Goal: Information Seeking & Learning: Learn about a topic

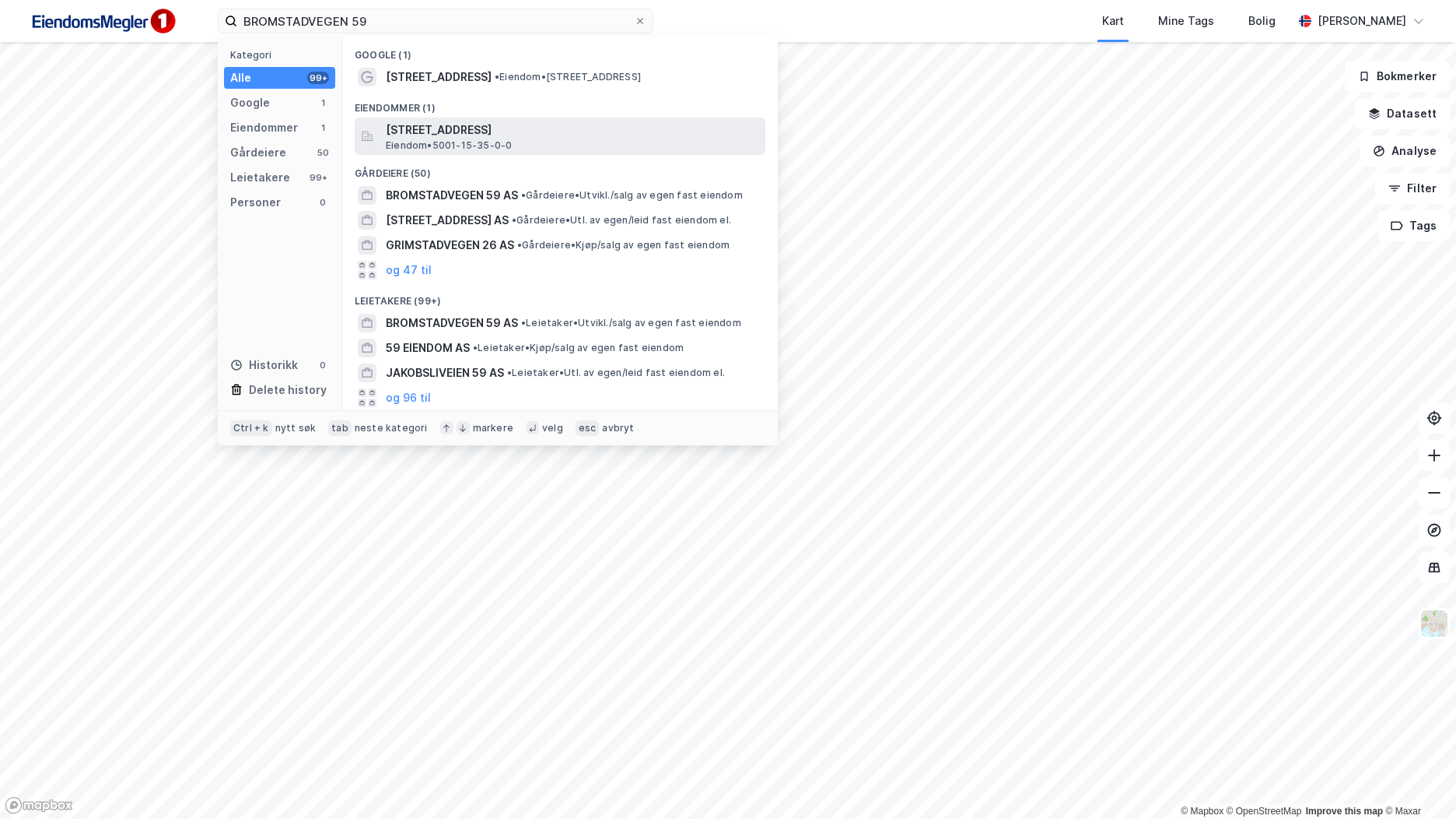
type input "BROMSTADVEGEN 59"
click at [525, 130] on span "[STREET_ADDRESS]" at bounding box center [572, 129] width 374 height 19
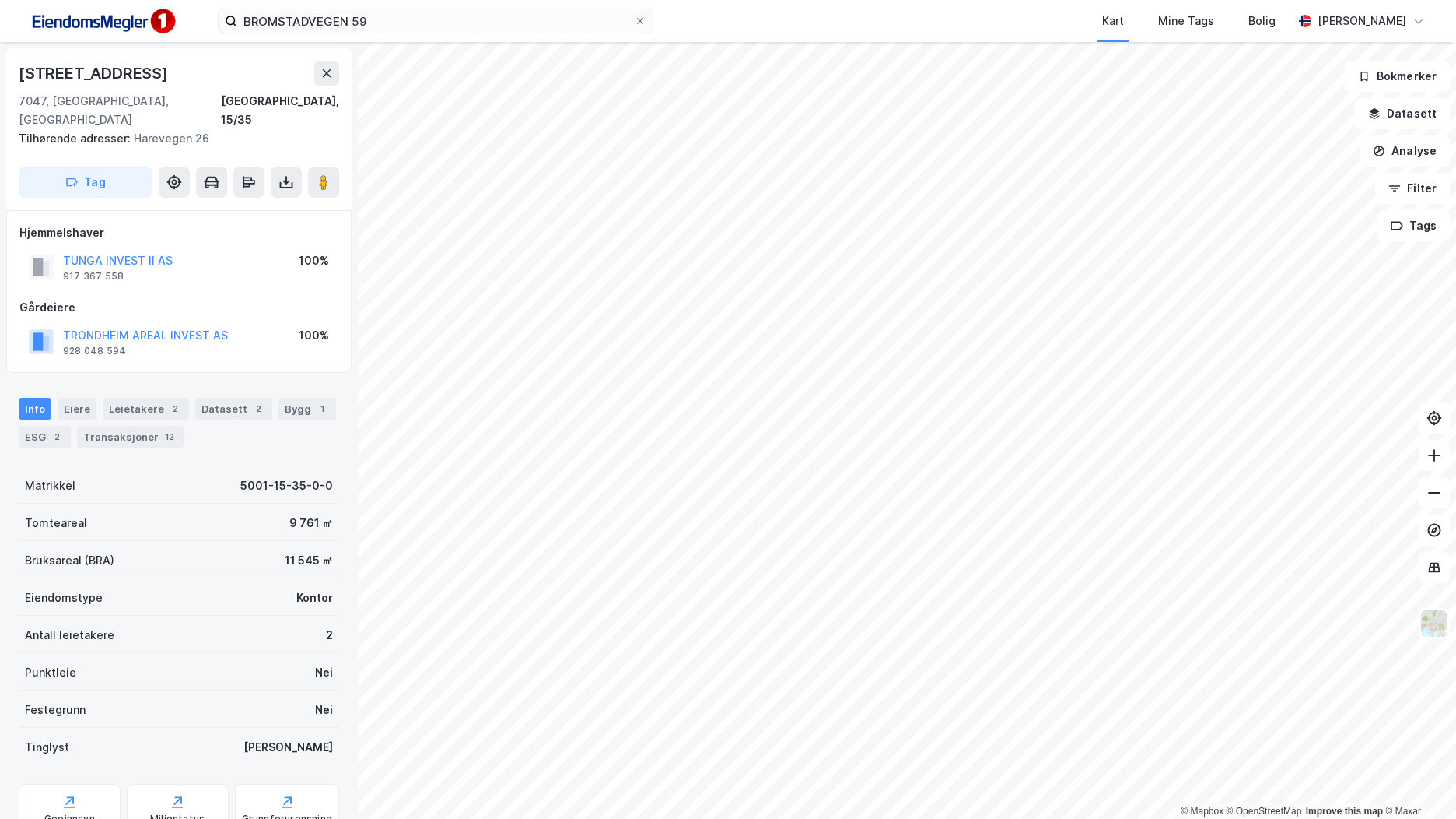
scroll to position [2, 0]
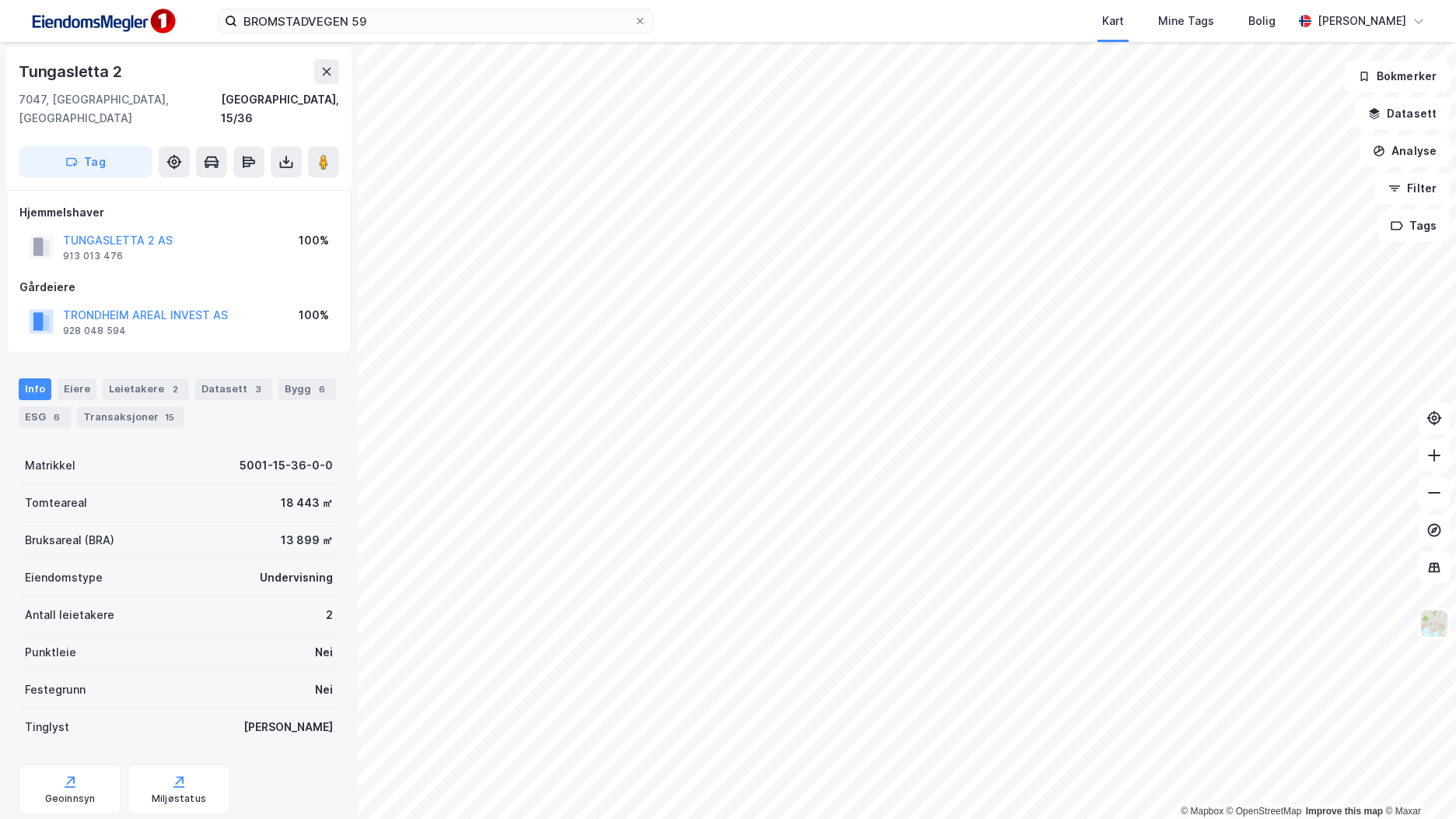
scroll to position [2, 0]
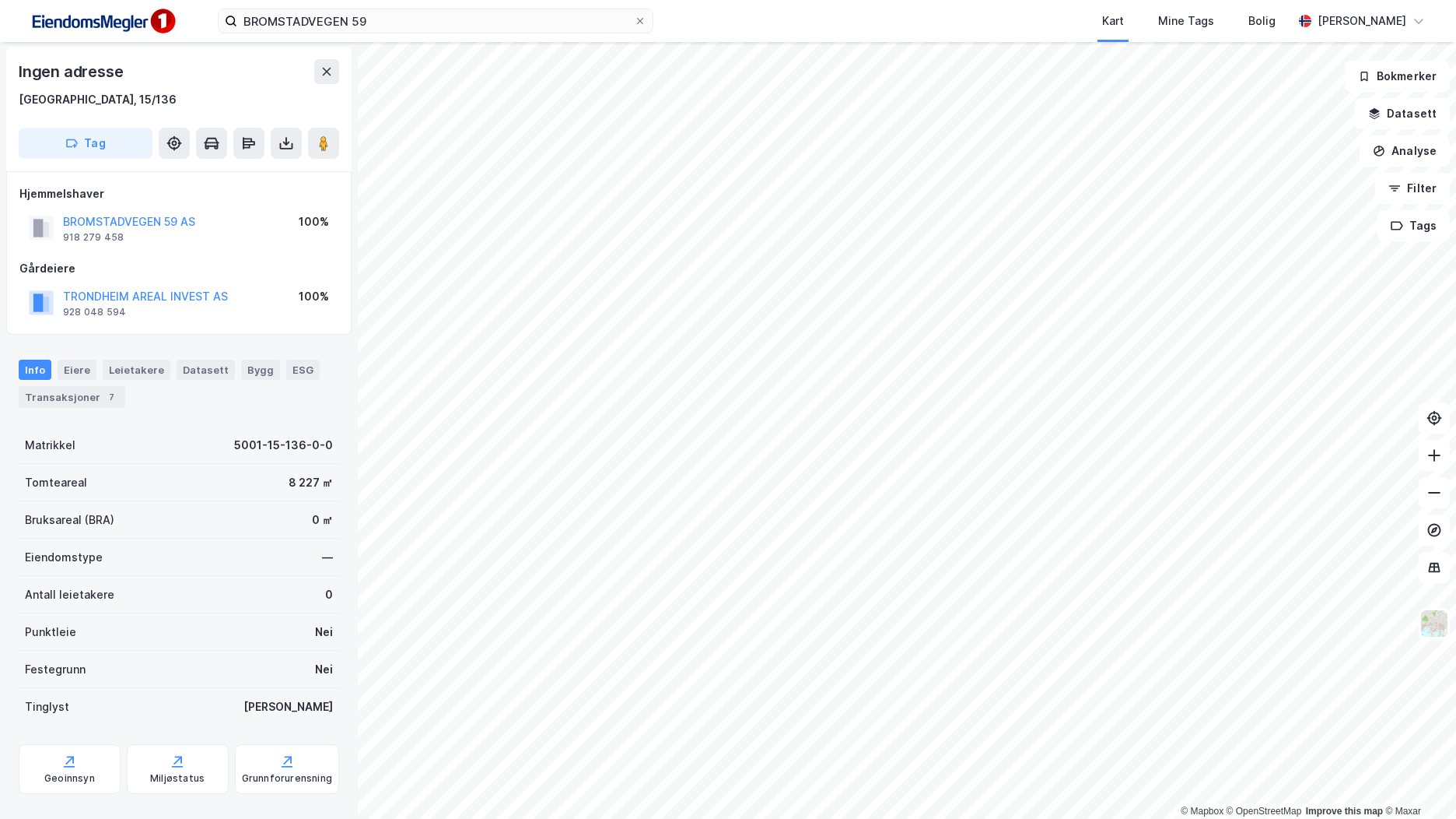
scroll to position [2, 0]
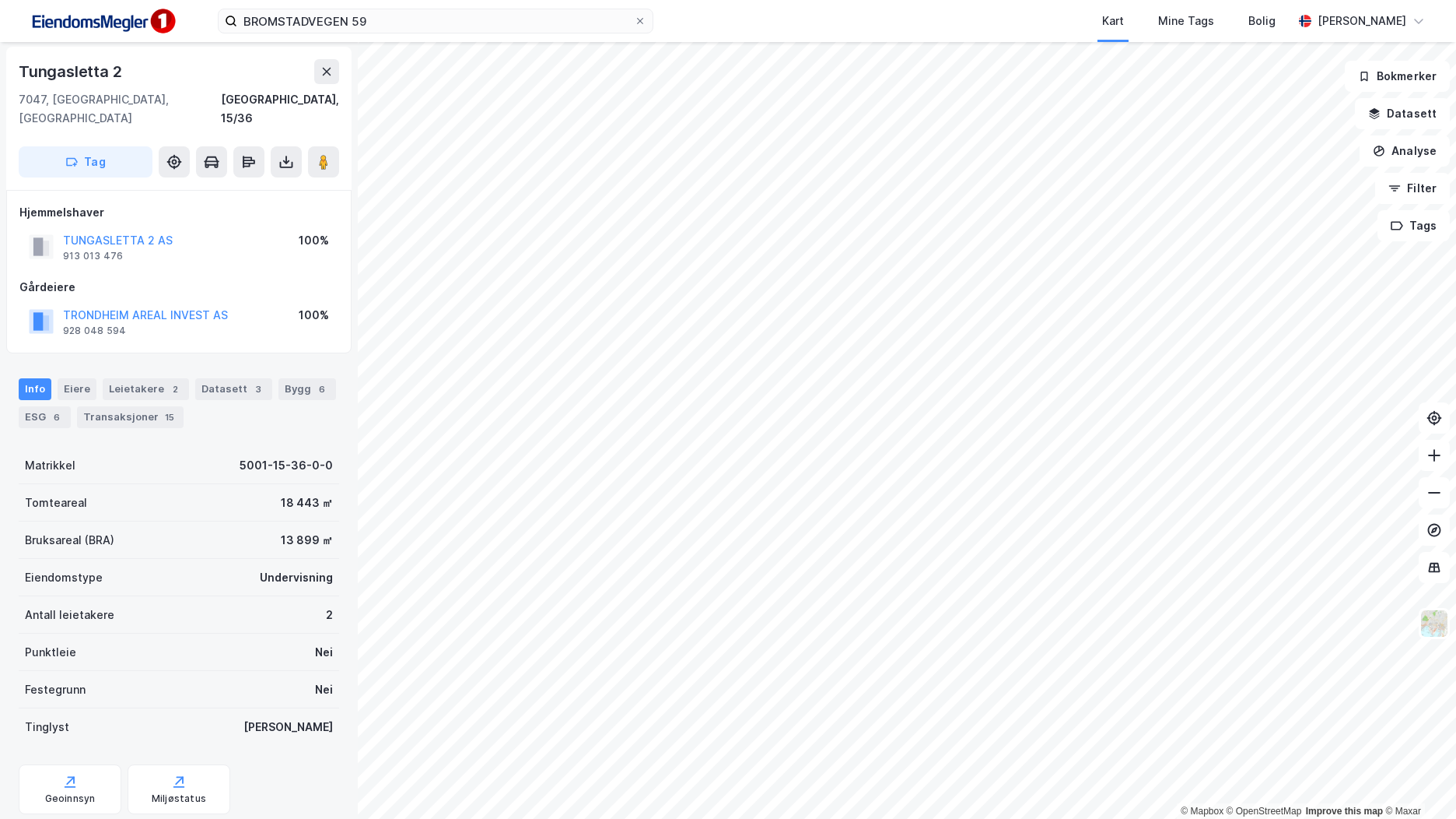
scroll to position [2, 0]
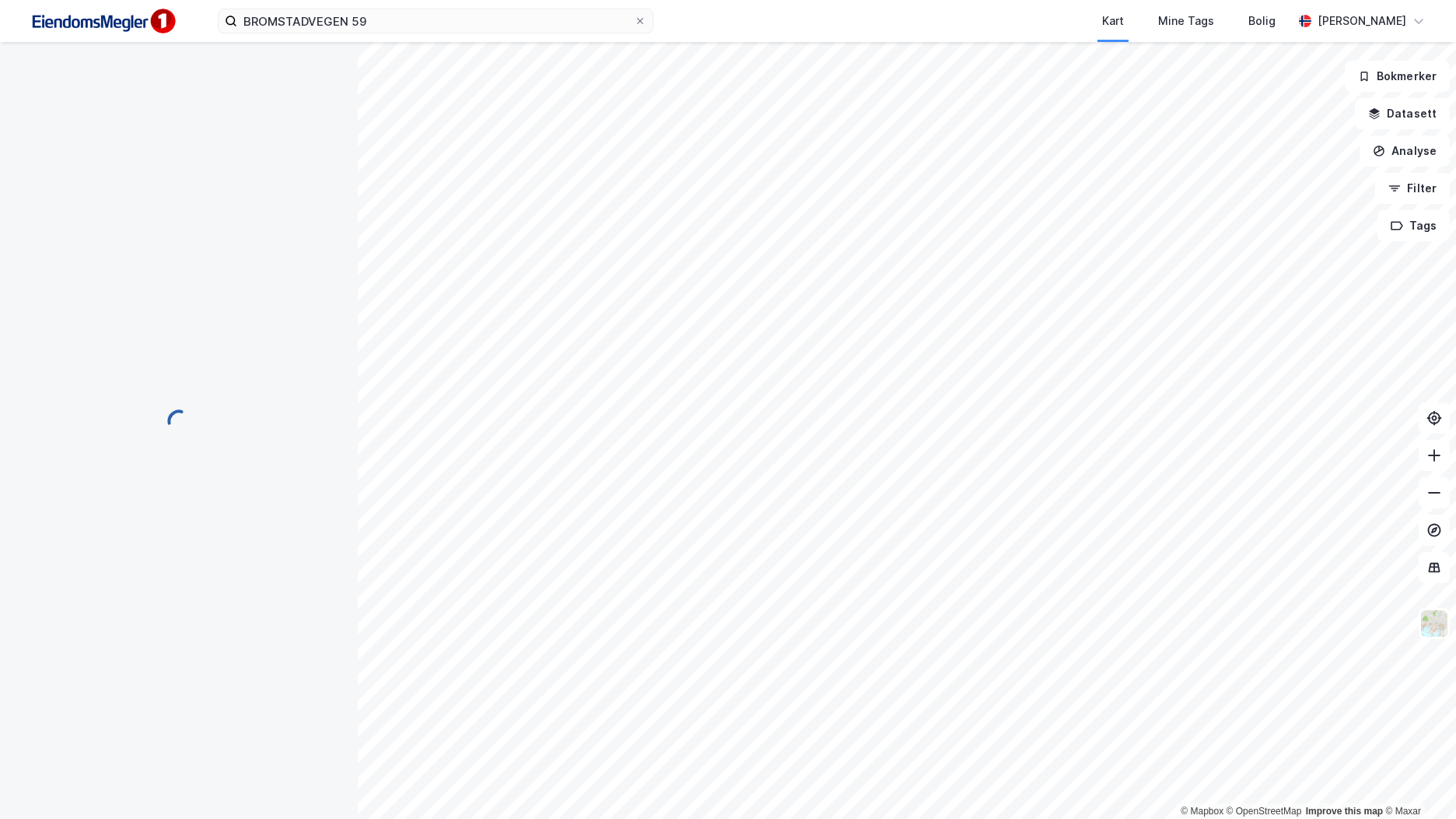
scroll to position [2, 0]
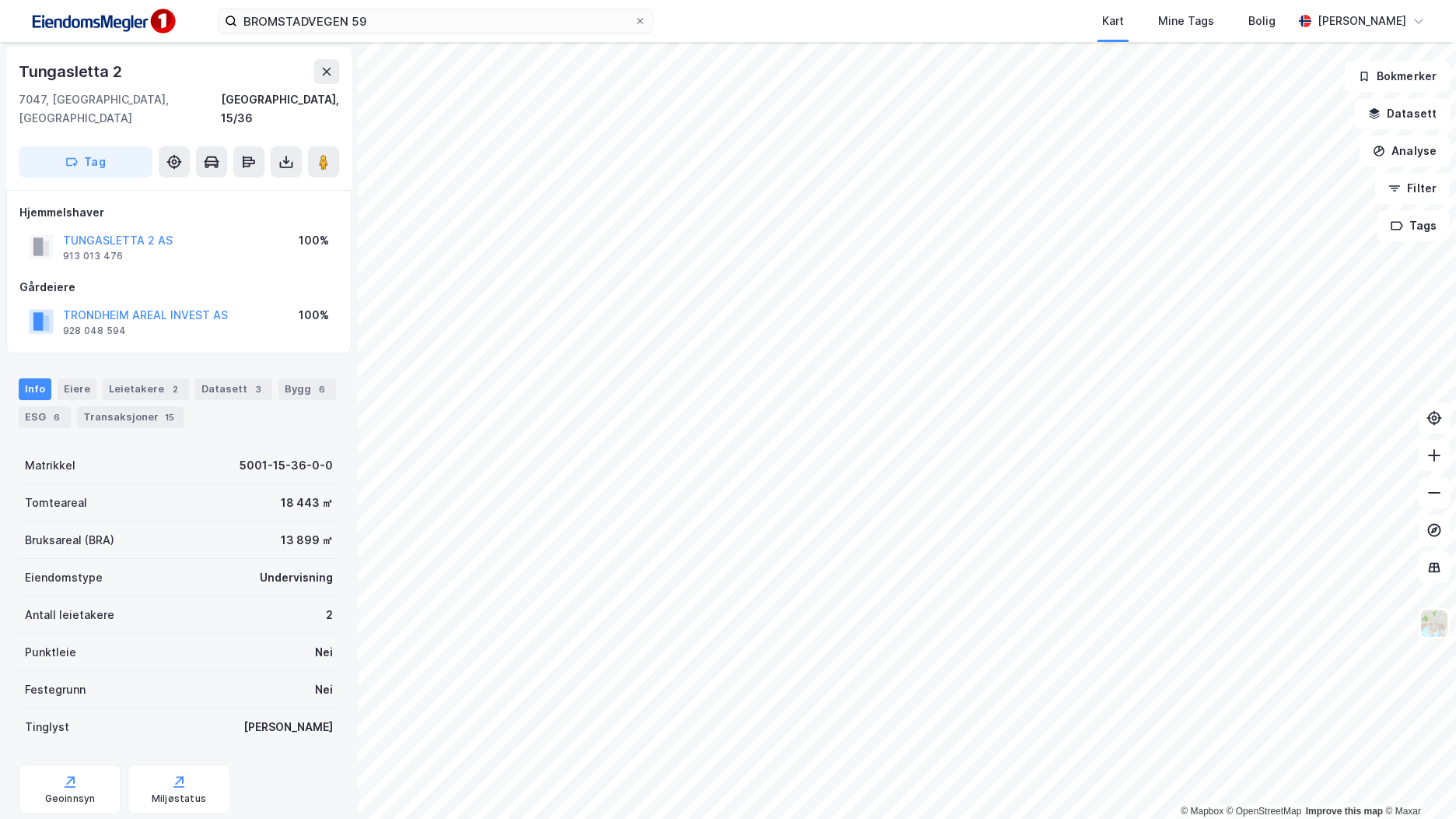
scroll to position [2, 0]
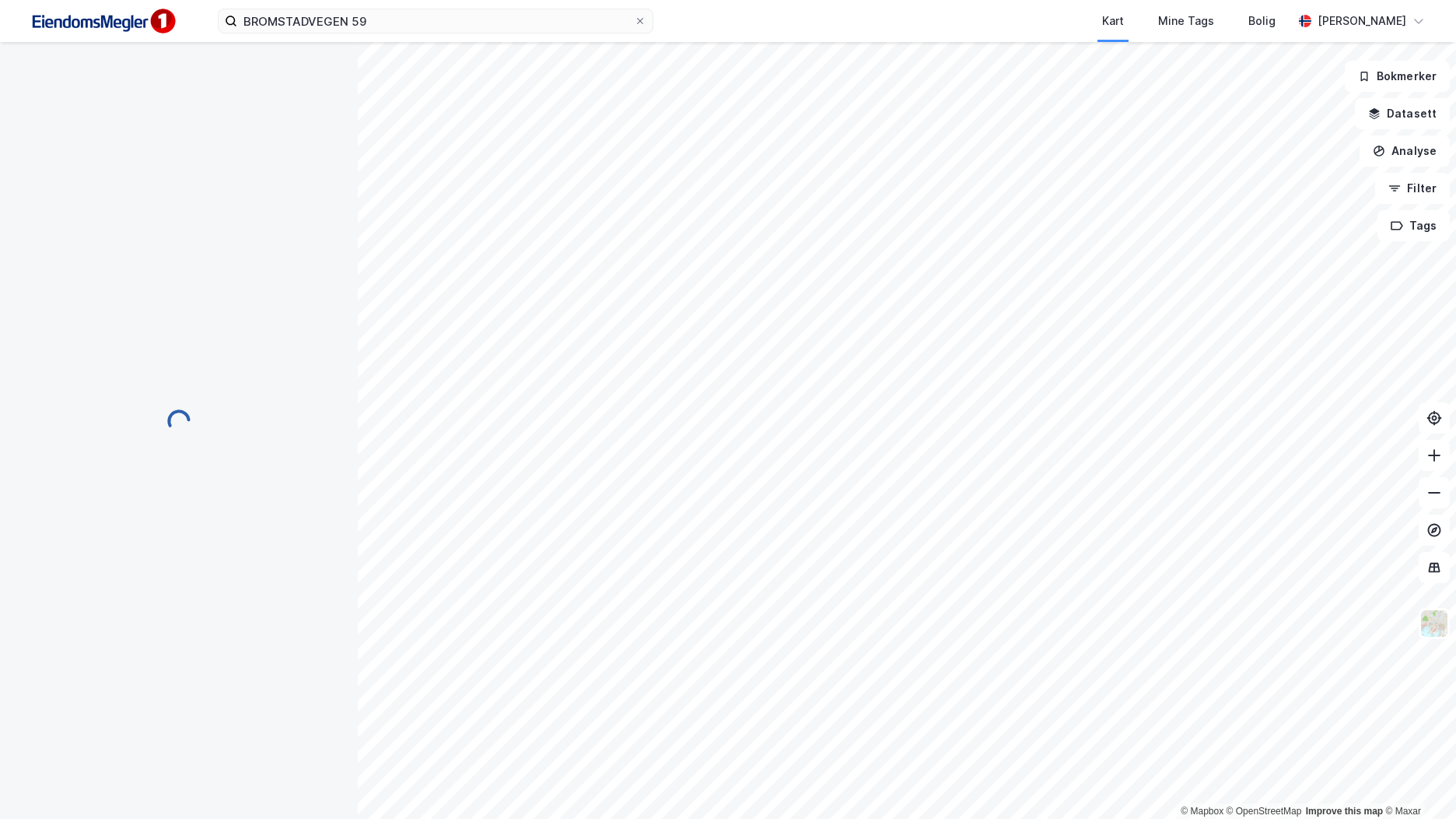
scroll to position [2, 0]
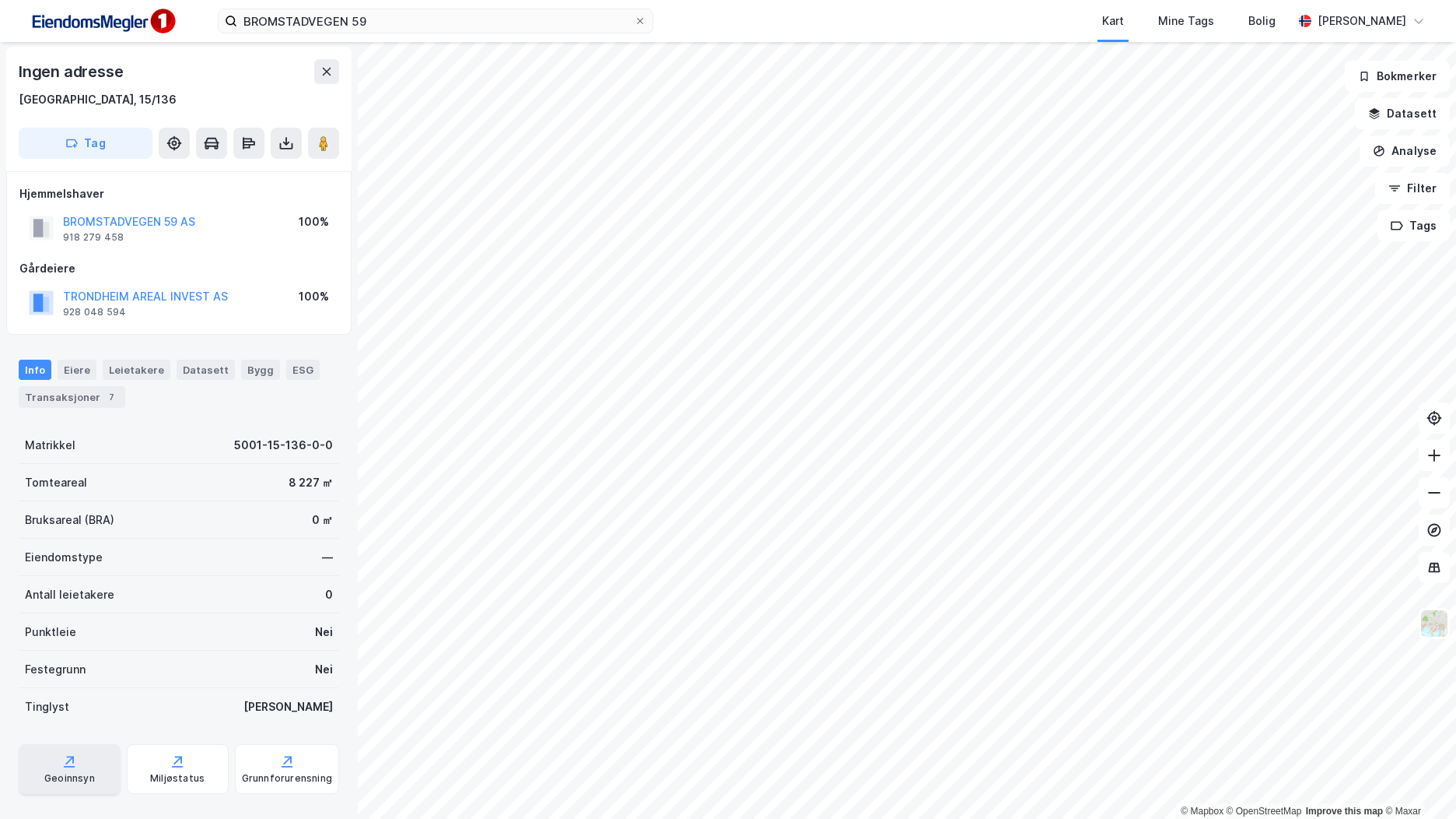
click at [82, 751] on div "Geoinnsyn" at bounding box center [69, 769] width 102 height 50
